Goal: Transaction & Acquisition: Subscribe to service/newsletter

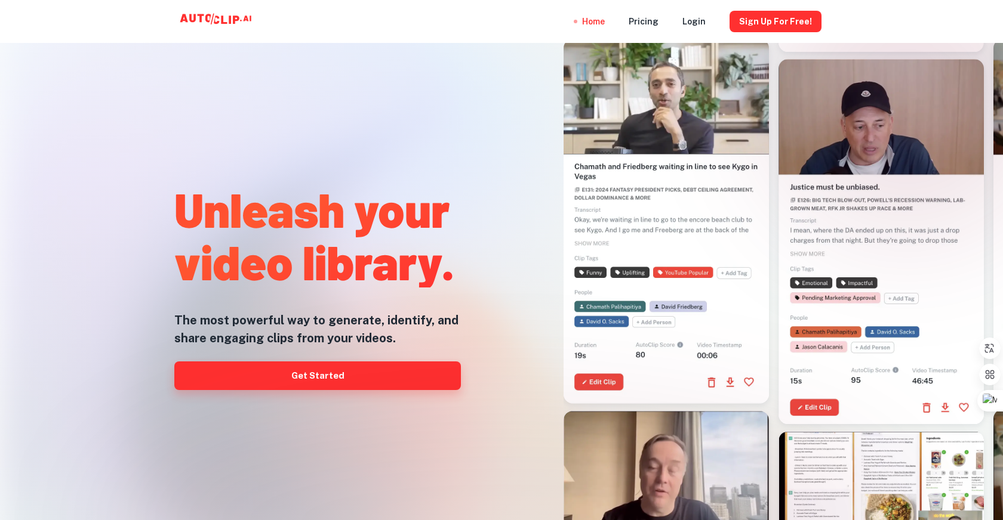
click at [326, 384] on link "Get Started" at bounding box center [317, 376] width 286 height 29
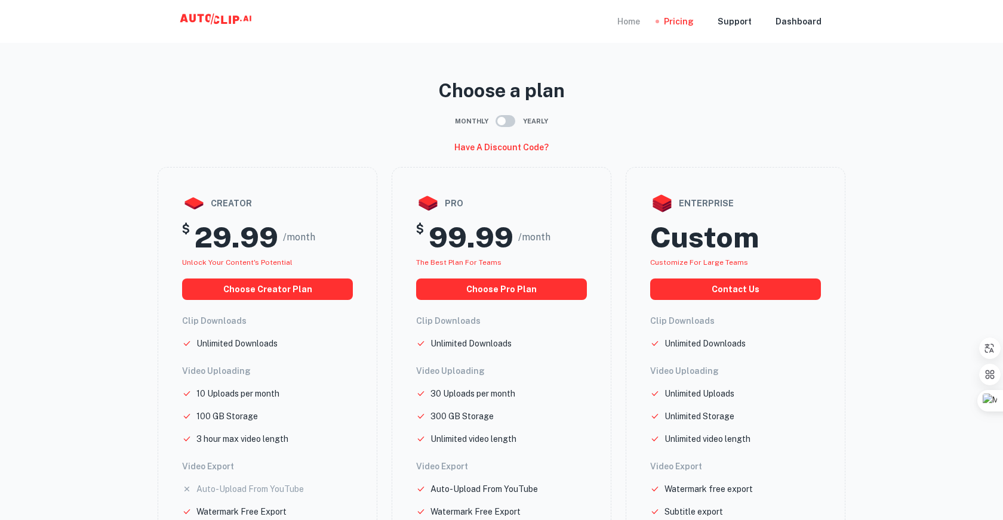
click at [636, 20] on div "Home" at bounding box center [628, 21] width 23 height 43
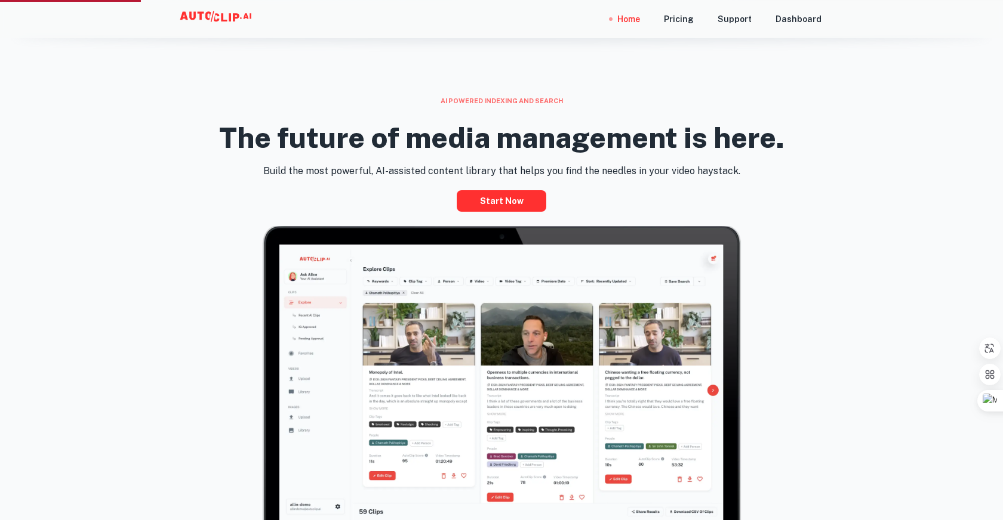
scroll to position [531, 0]
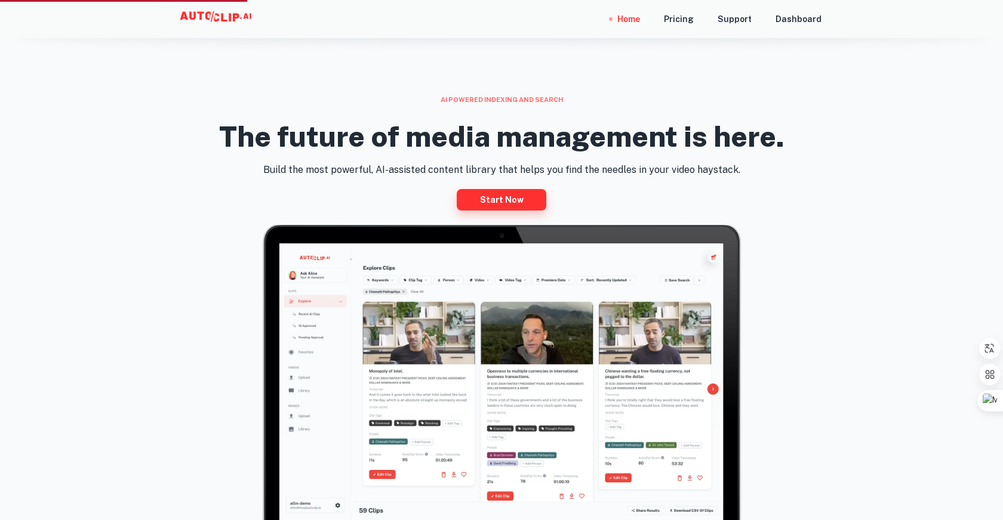
click at [502, 202] on link "Start now" at bounding box center [502, 199] width 90 height 21
